Goal: Task Accomplishment & Management: Manage account settings

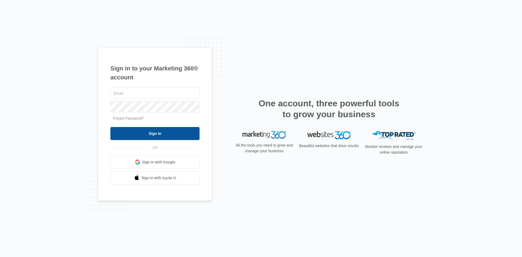
type input "[EMAIL_ADDRESS][DOMAIN_NAME]"
click at [166, 131] on input "Sign In" at bounding box center [154, 133] width 89 height 13
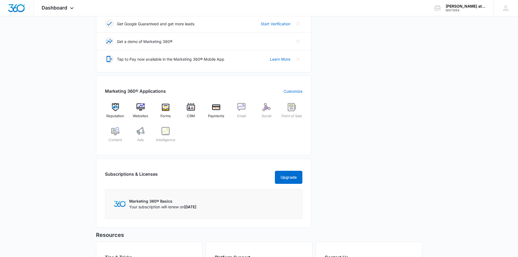
scroll to position [217, 0]
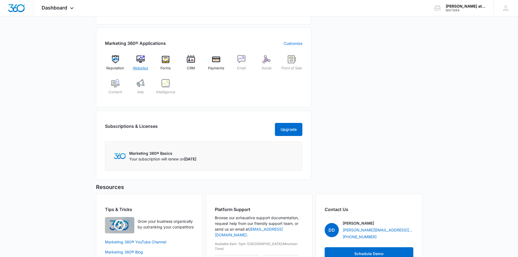
click at [140, 62] on img at bounding box center [140, 59] width 8 height 8
